Goal: Task Accomplishment & Management: Manage account settings

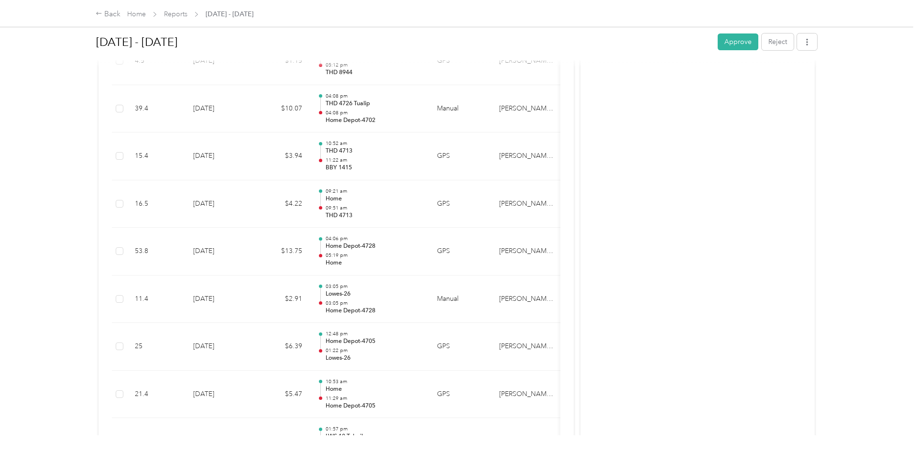
scroll to position [389, 0]
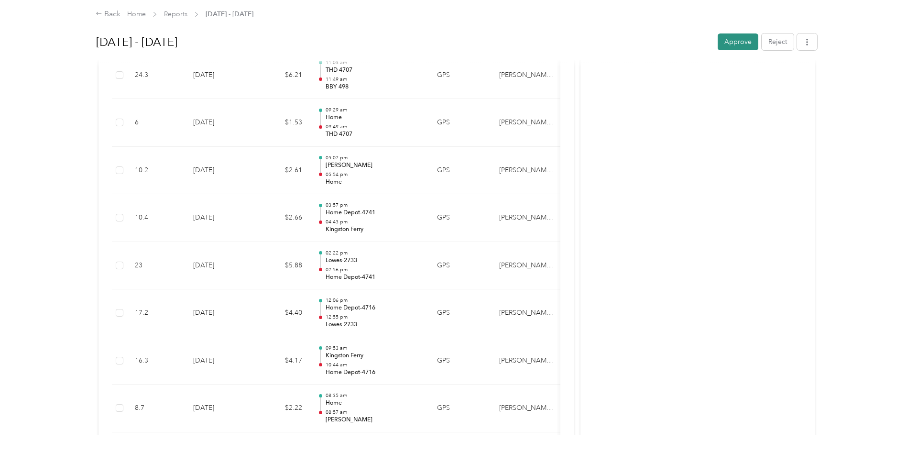
click at [747, 42] on button "Approve" at bounding box center [738, 41] width 41 height 17
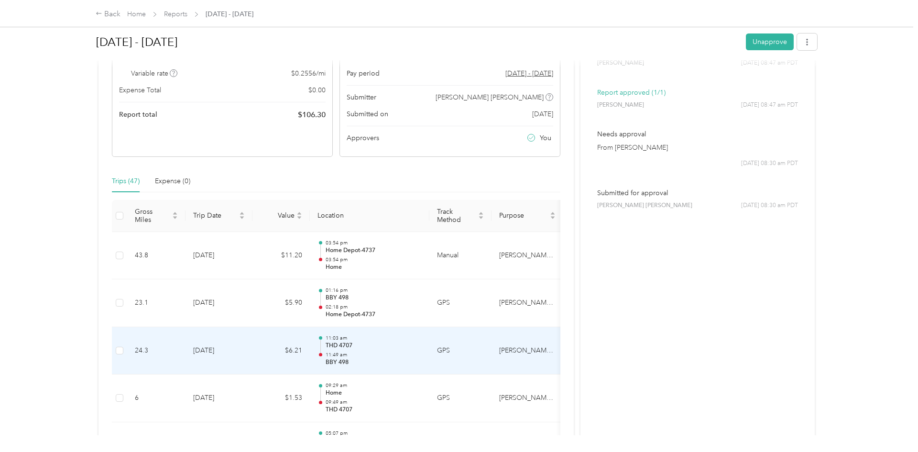
scroll to position [0, 0]
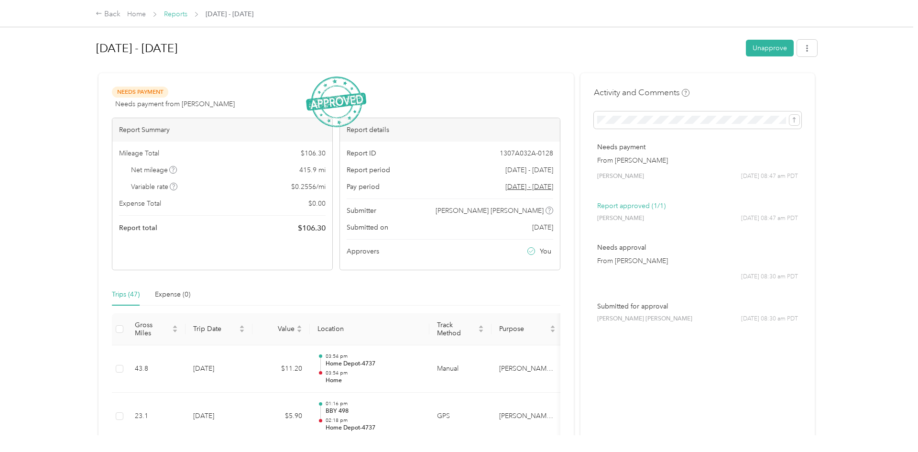
click at [177, 15] on link "Reports" at bounding box center [175, 14] width 23 height 8
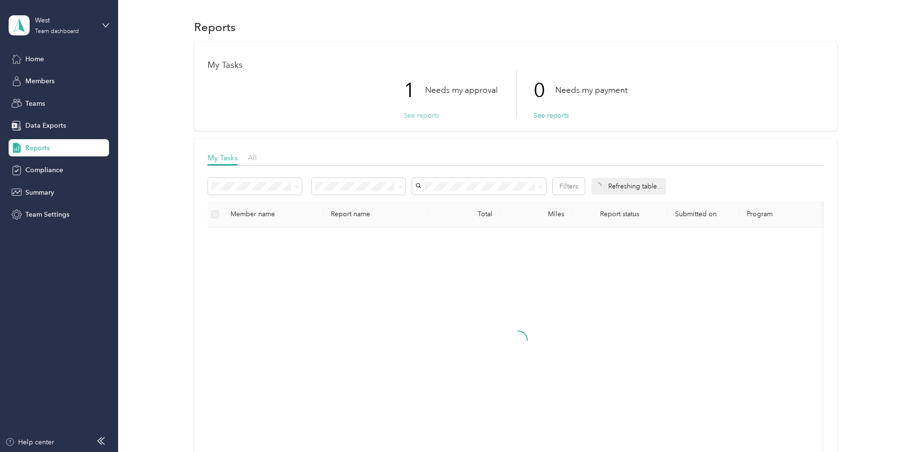
click at [417, 114] on button "See reports" at bounding box center [420, 115] width 35 height 10
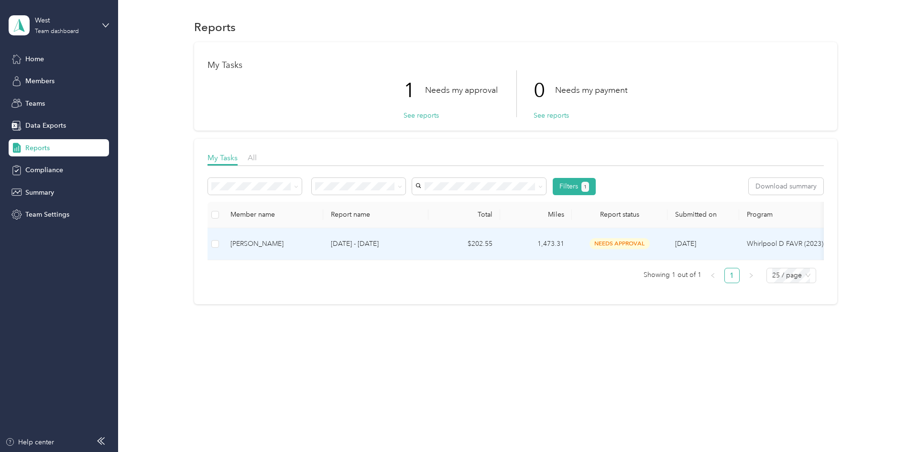
click at [290, 245] on div "[PERSON_NAME]" at bounding box center [272, 244] width 85 height 11
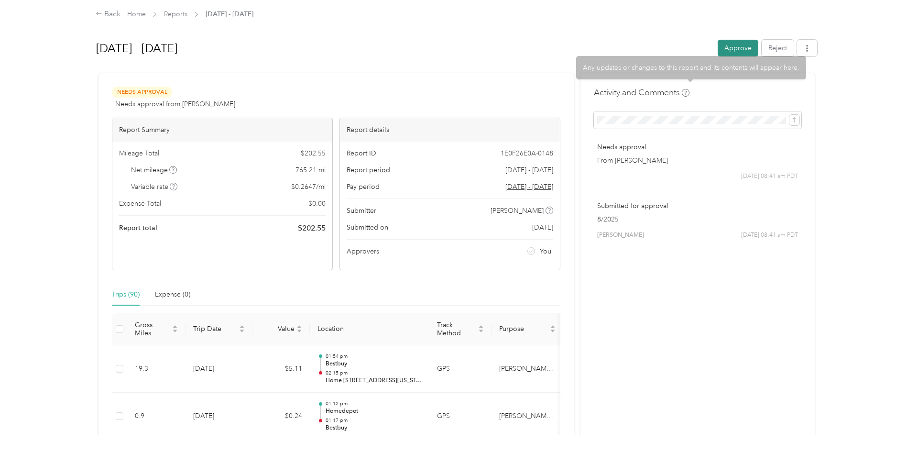
click at [738, 48] on button "Approve" at bounding box center [738, 48] width 41 height 17
